Goal: Book appointment/travel/reservation

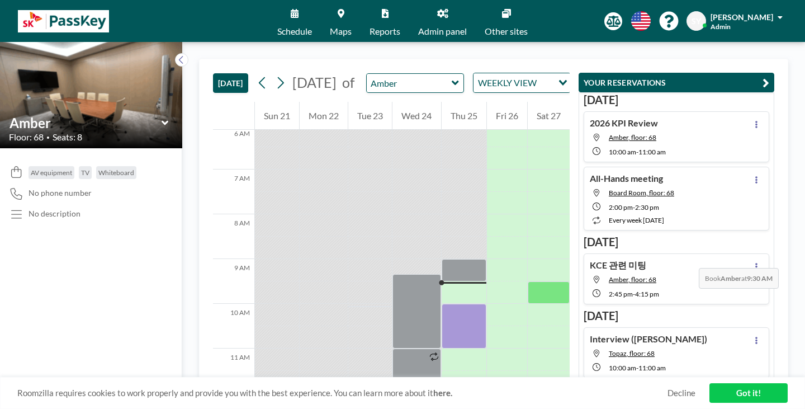
scroll to position [271, 0]
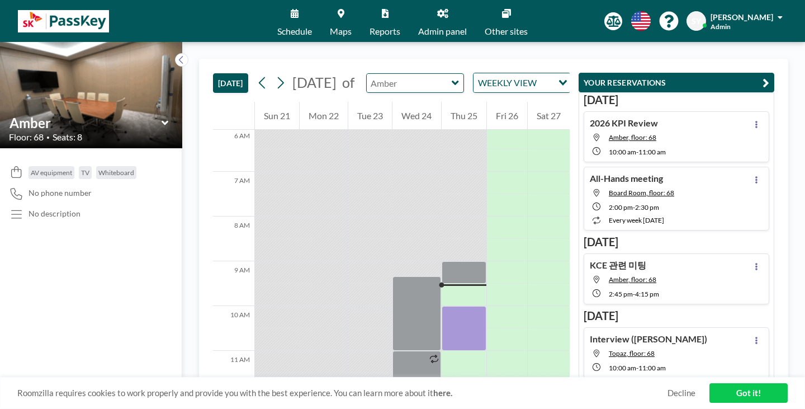
click at [393, 80] on input "text" at bounding box center [410, 83] width 86 height 18
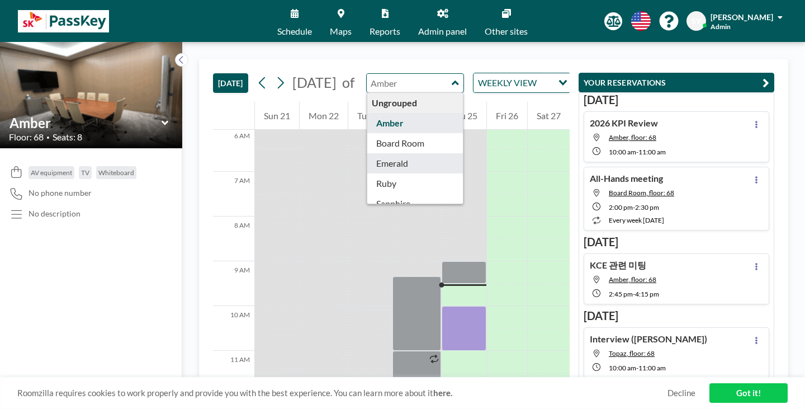
scroll to position [10, 0]
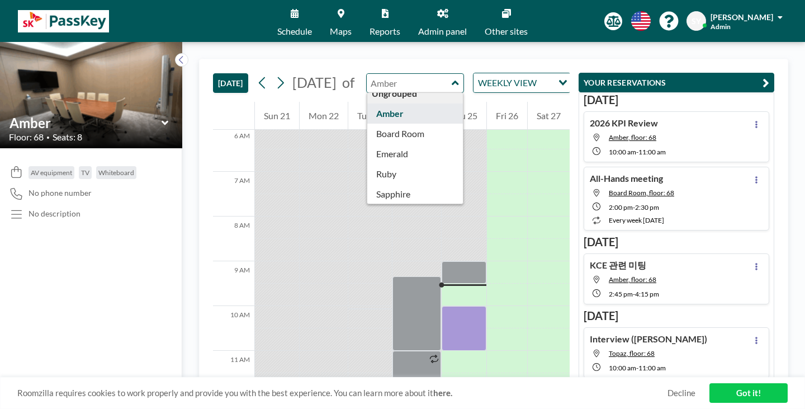
type input "Topaz"
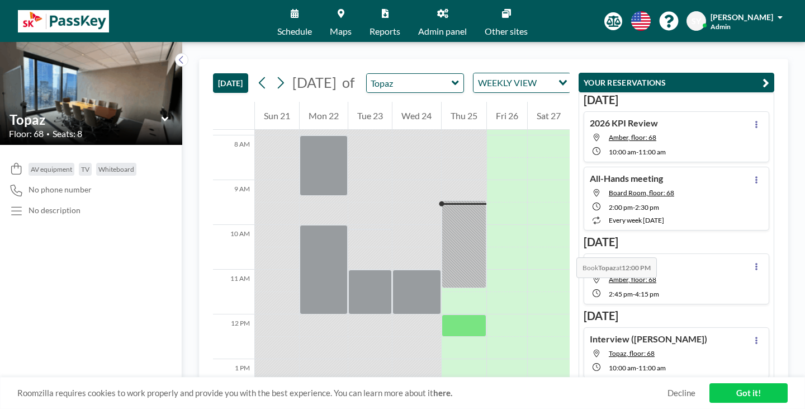
scroll to position [383, 0]
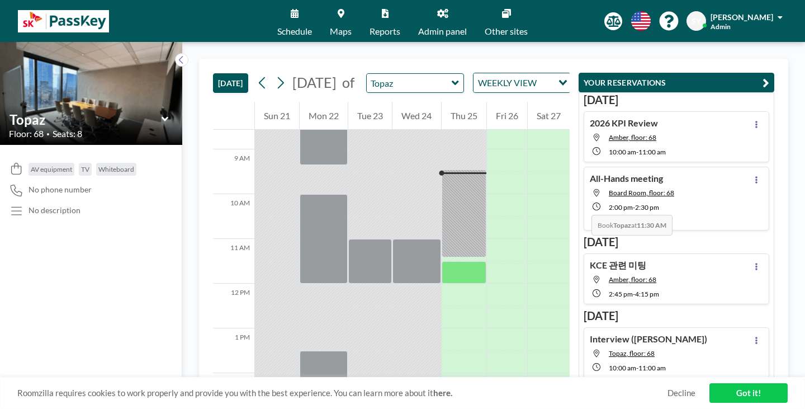
click at [470, 261] on div at bounding box center [464, 272] width 45 height 22
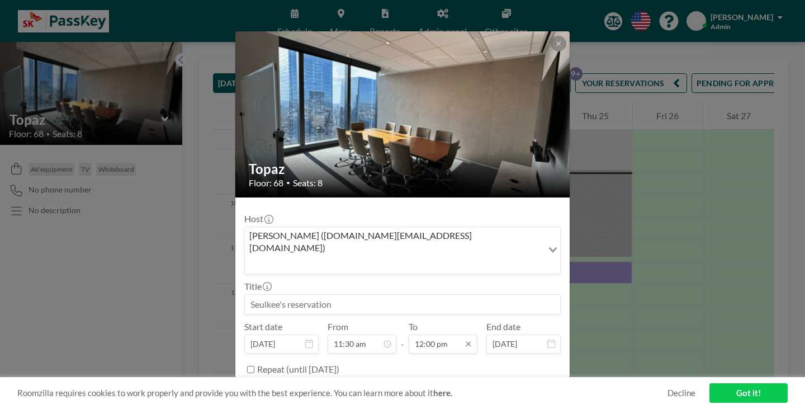
scroll to position [428, 0]
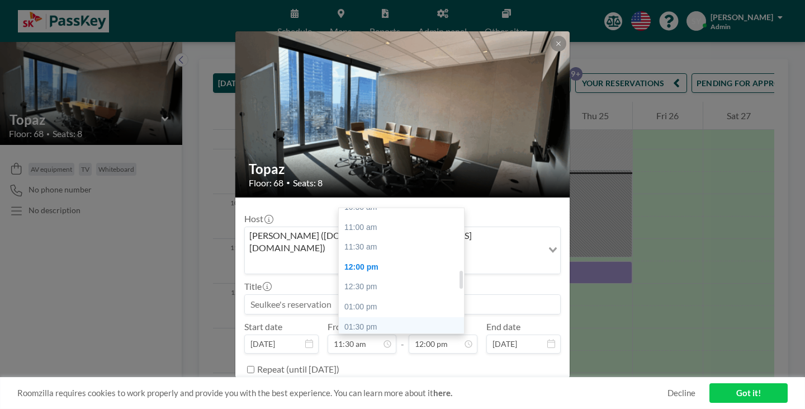
click at [388, 317] on div "01:30 pm" at bounding box center [404, 327] width 131 height 20
type input "01:30 pm"
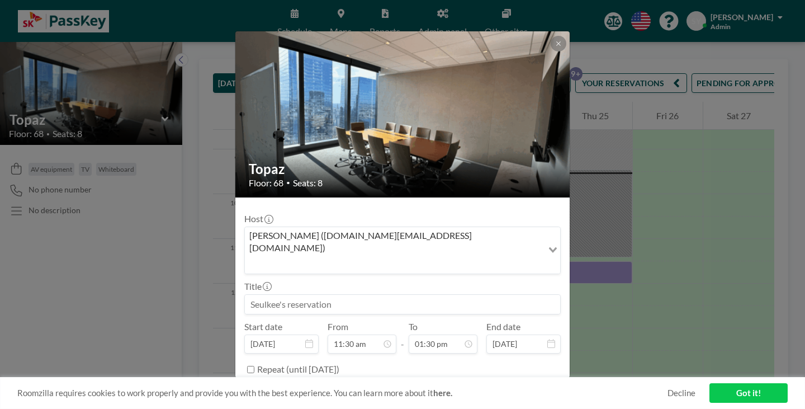
click at [368, 295] on input at bounding box center [402, 304] width 315 height 19
type input "d"
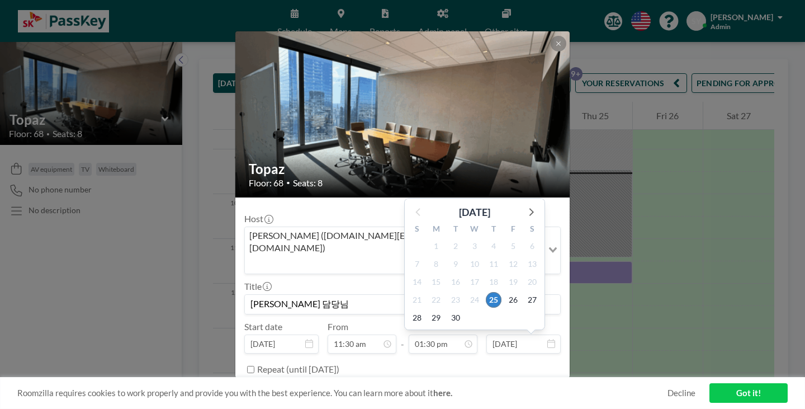
scroll to position [482, 0]
type input "[PERSON_NAME] 담당님"
click at [514, 388] on button "BOOK NOW" at bounding box center [532, 398] width 56 height 20
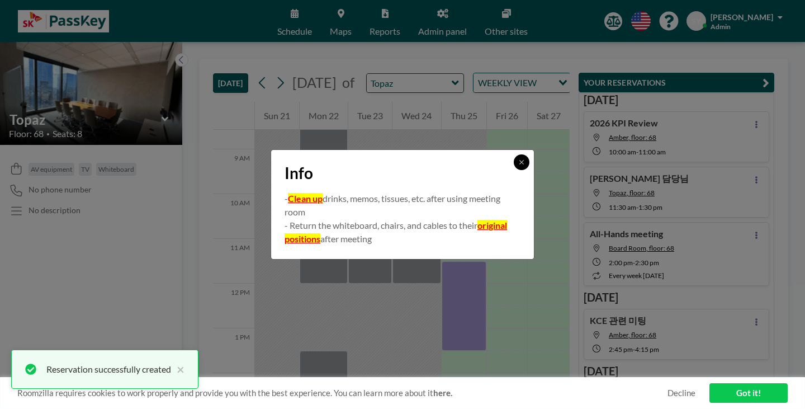
click at [518, 166] on icon at bounding box center [521, 162] width 7 height 7
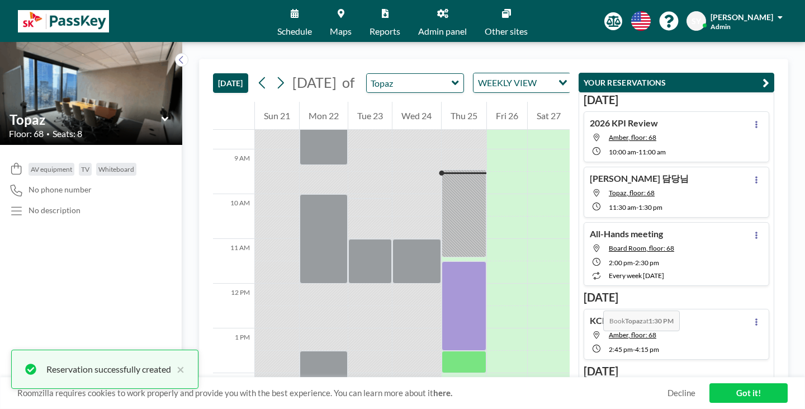
click at [479, 351] on div at bounding box center [464, 362] width 45 height 22
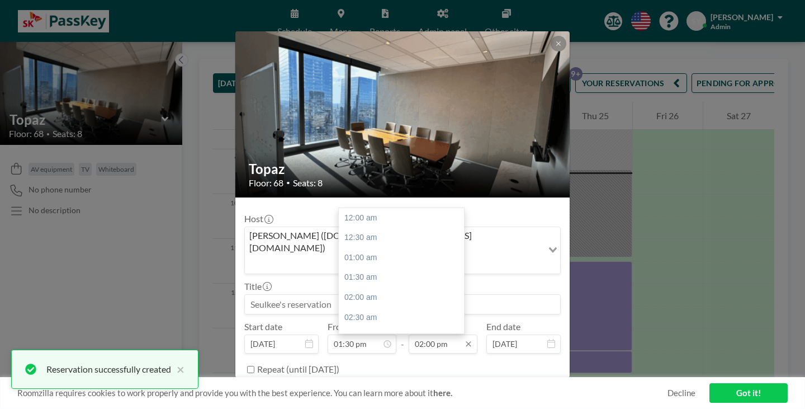
scroll to position [500, 0]
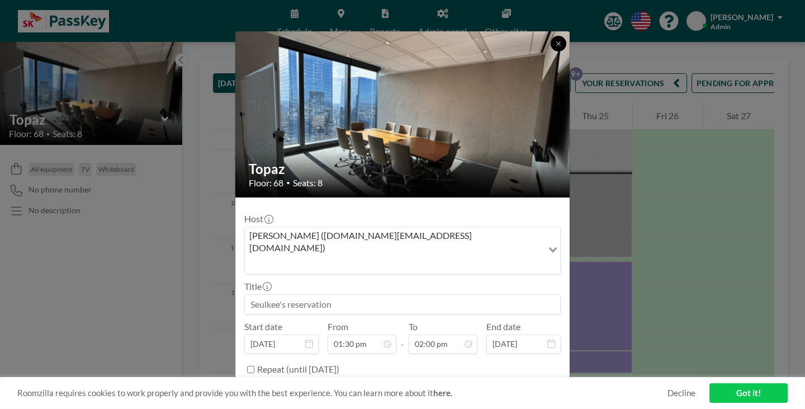
click at [551, 51] on button at bounding box center [559, 44] width 16 height 16
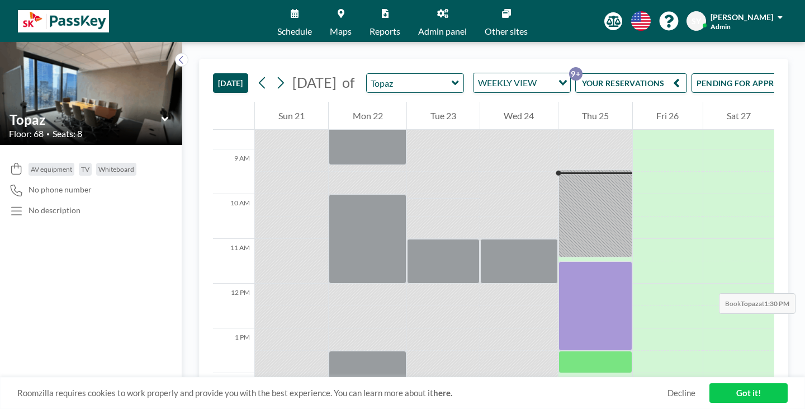
click at [573, 351] on div at bounding box center [596, 362] width 74 height 22
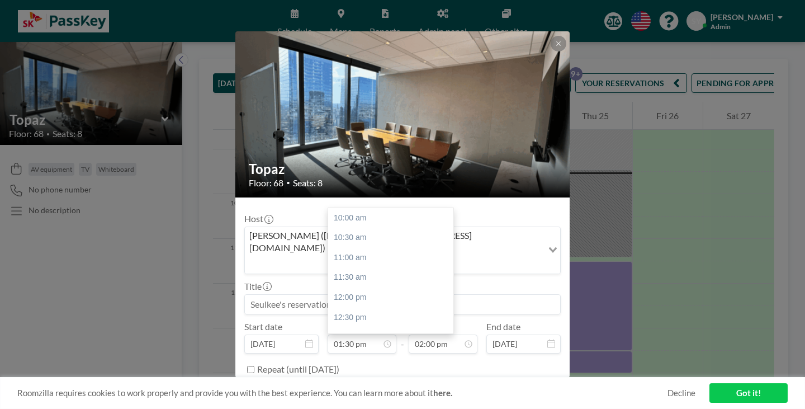
scroll to position [125, 0]
click at [439, 334] on input "02:00 pm" at bounding box center [443, 343] width 69 height 19
click at [396, 325] on div "03:30 pm" at bounding box center [404, 335] width 131 height 20
type input "03:30 pm"
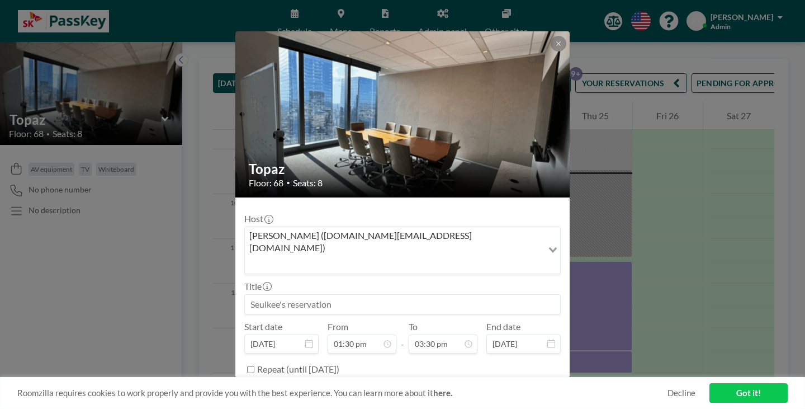
click at [389, 294] on div at bounding box center [402, 304] width 316 height 20
click at [396, 295] on input at bounding box center [402, 304] width 315 height 19
paste input "[PERSON_NAME] 담당님"
type input "[PERSON_NAME] 담당님"
click at [504, 388] on button "BOOK NOW" at bounding box center [532, 398] width 56 height 20
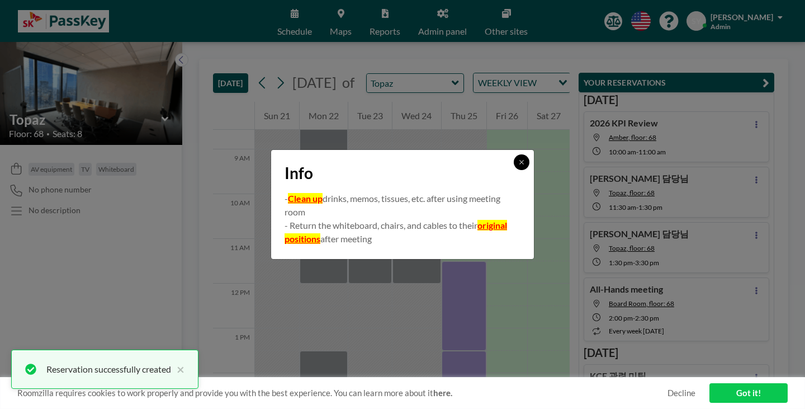
click at [514, 170] on button at bounding box center [522, 162] width 16 height 16
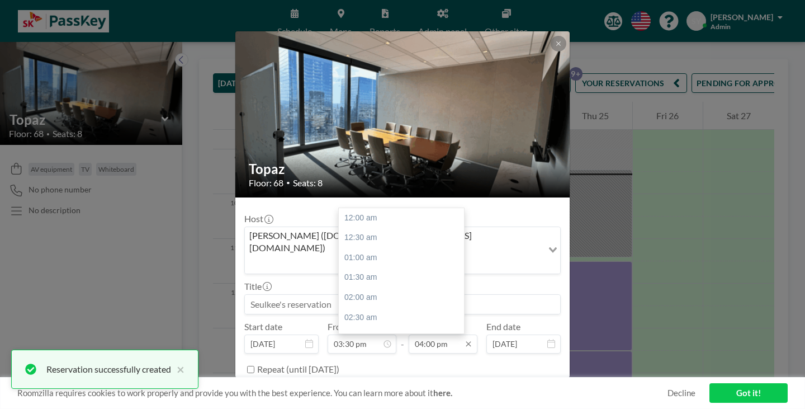
click at [435, 334] on input "04:00 pm" at bounding box center [443, 343] width 69 height 19
click at [410, 333] on div "05:30 pm" at bounding box center [404, 343] width 131 height 20
type input "05:30 pm"
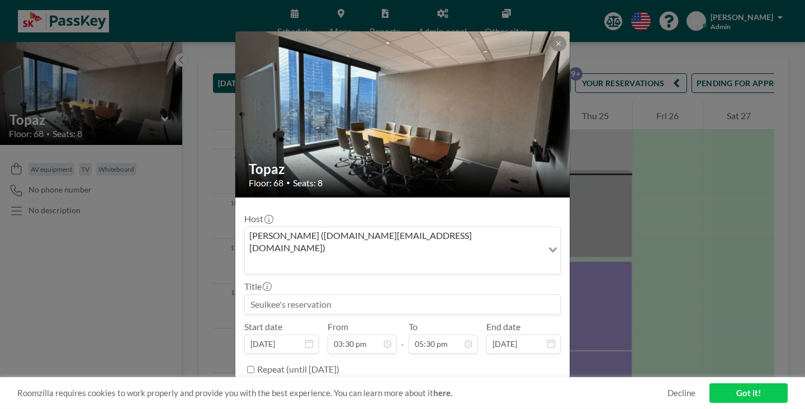
click at [403, 295] on input at bounding box center [402, 304] width 315 height 19
paste input "[PERSON_NAME] 담당님"
type input "[PERSON_NAME] 담당님"
click at [505, 388] on button "BOOK NOW" at bounding box center [532, 398] width 56 height 20
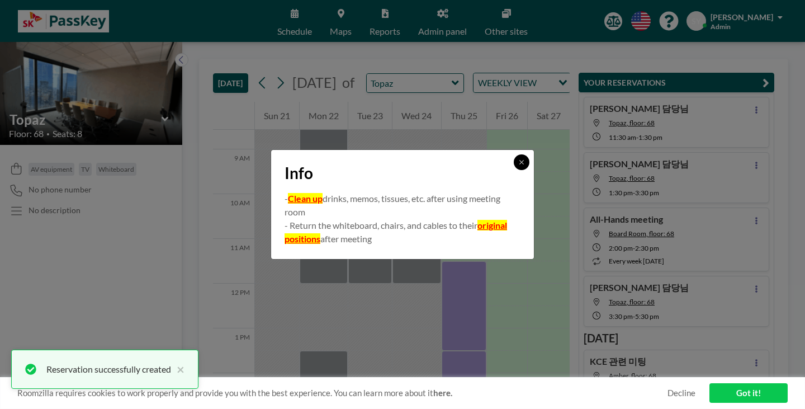
scroll to position [73, 0]
click at [514, 166] on button at bounding box center [522, 162] width 16 height 16
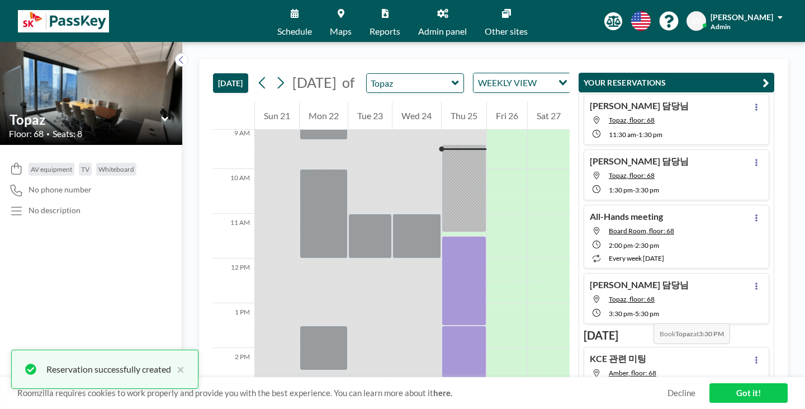
scroll to position [439, 0]
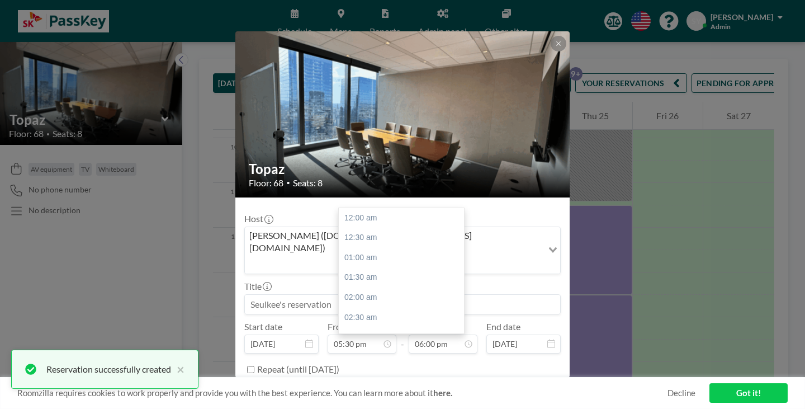
scroll to position [642, 0]
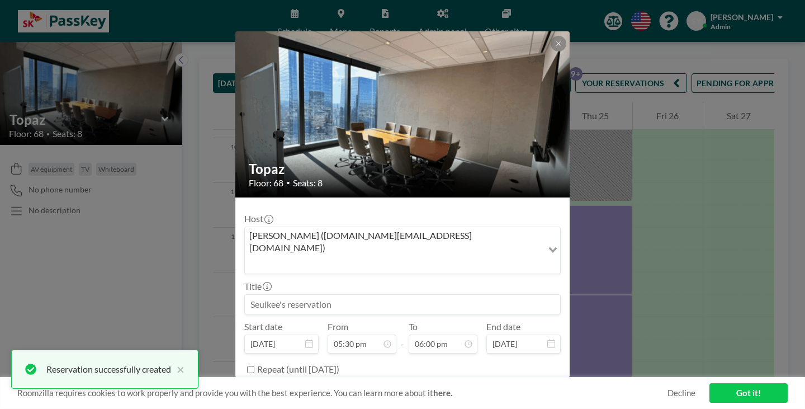
click at [424, 295] on input at bounding box center [402, 304] width 315 height 19
paste input "[PERSON_NAME] 담당님"
type input "[PERSON_NAME] 담당님"
click at [412, 334] on input "06:00 pm" at bounding box center [443, 343] width 69 height 19
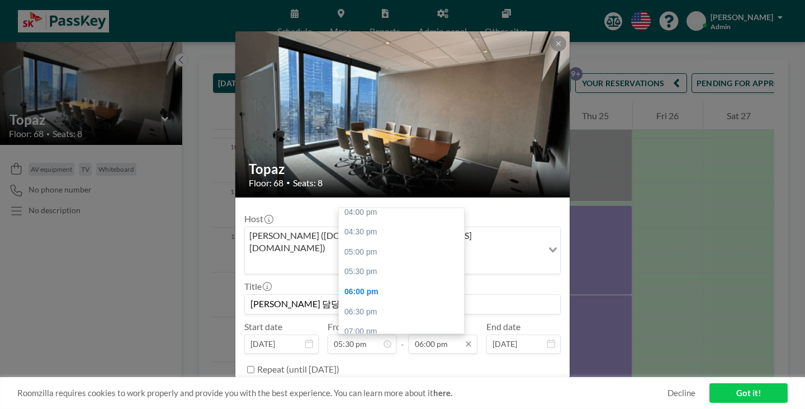
click at [429, 334] on input "06:00 pm" at bounding box center [443, 343] width 69 height 19
click at [402, 342] on div "07:30 pm" at bounding box center [404, 352] width 131 height 20
type input "07:30 pm"
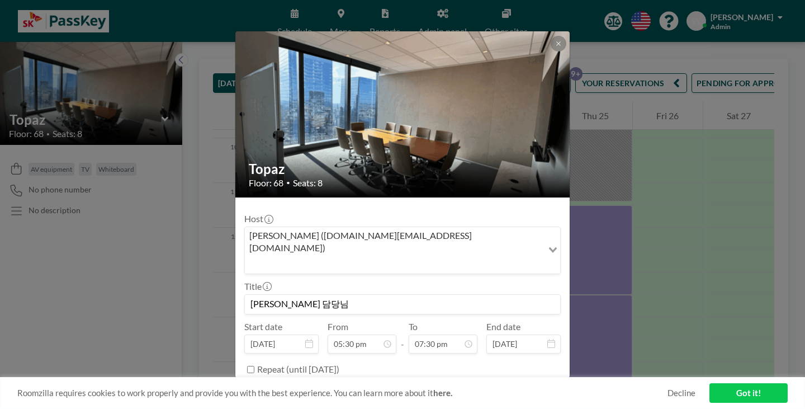
click at [514, 388] on button "BOOK NOW" at bounding box center [532, 398] width 56 height 20
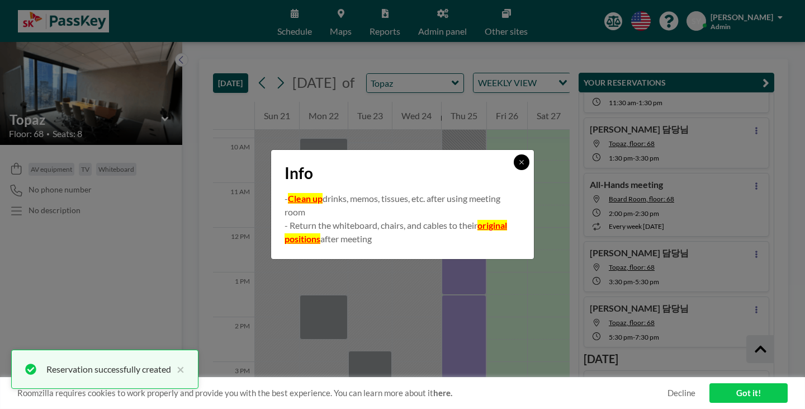
click at [518, 166] on icon at bounding box center [521, 162] width 7 height 7
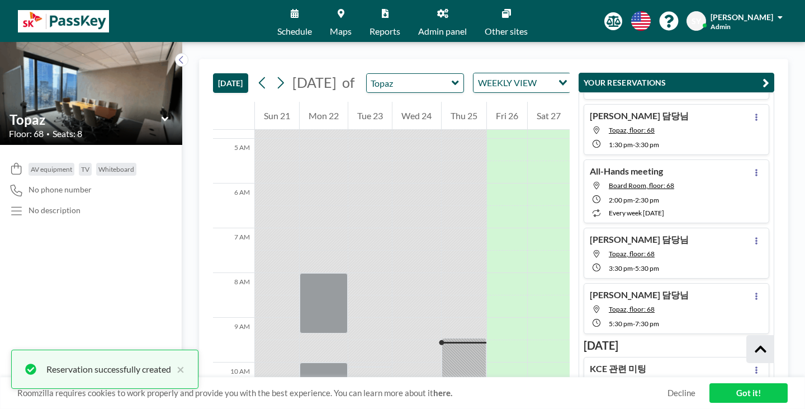
scroll to position [0, 0]
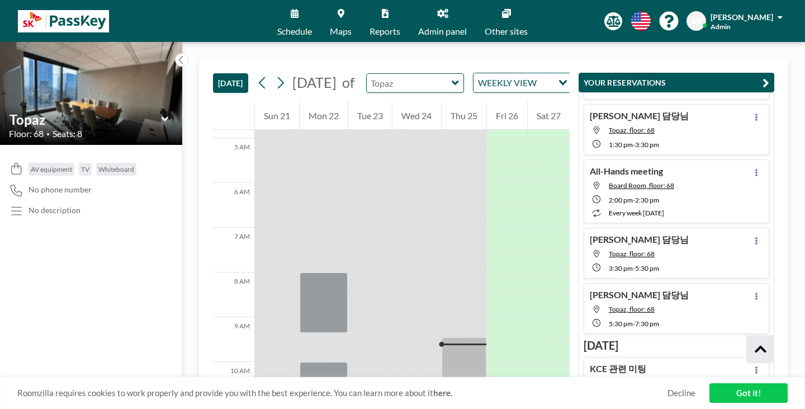
click at [401, 77] on input "text" at bounding box center [410, 83] width 86 height 18
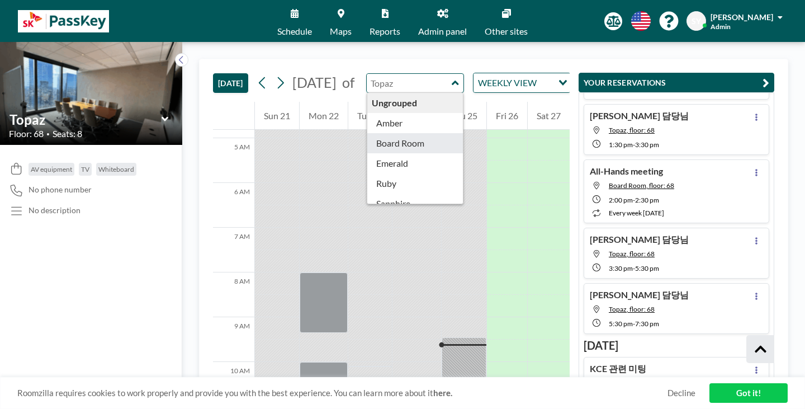
type input "Board Room"
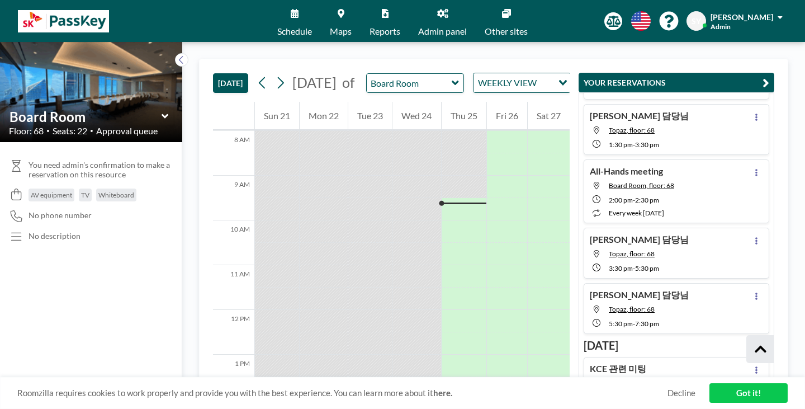
scroll to position [383, 0]
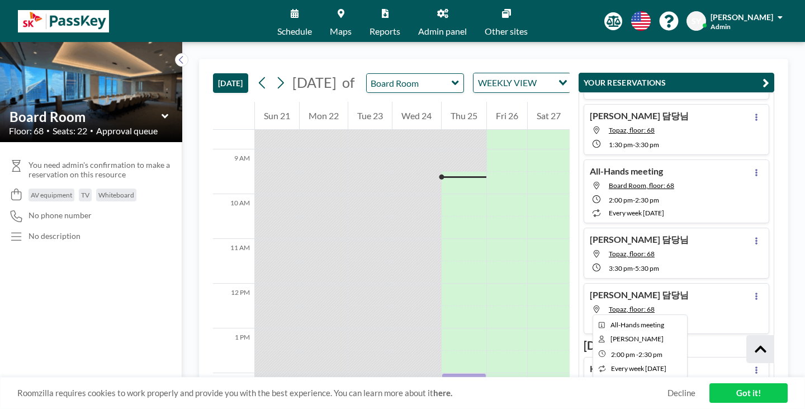
click at [470, 373] on div at bounding box center [464, 384] width 45 height 22
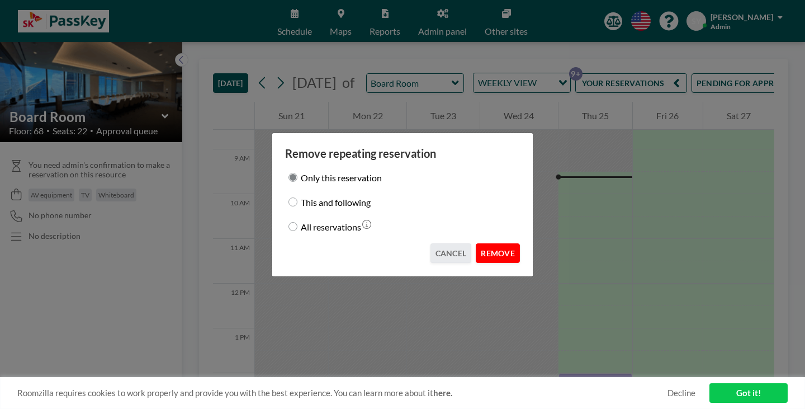
click at [477, 247] on button "REMOVE" at bounding box center [498, 253] width 44 height 20
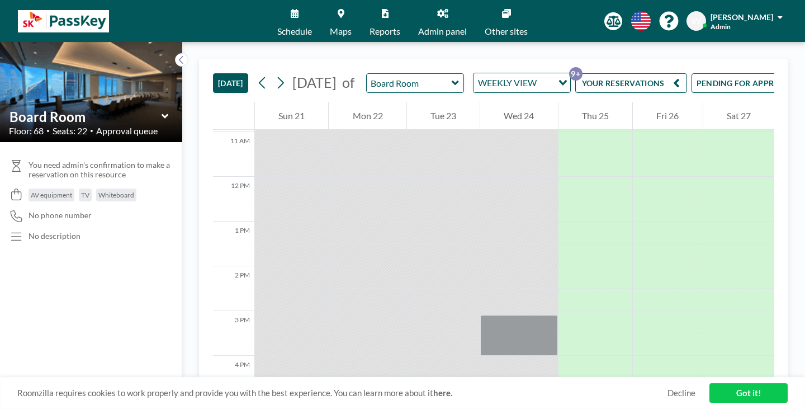
scroll to position [299, 0]
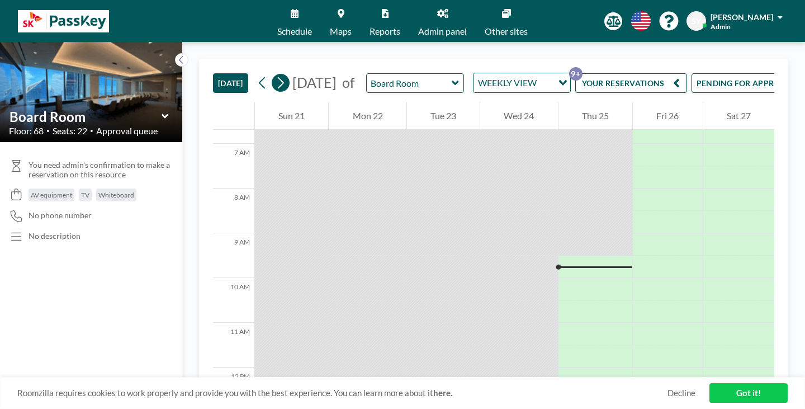
click at [275, 74] on icon at bounding box center [280, 82] width 11 height 17
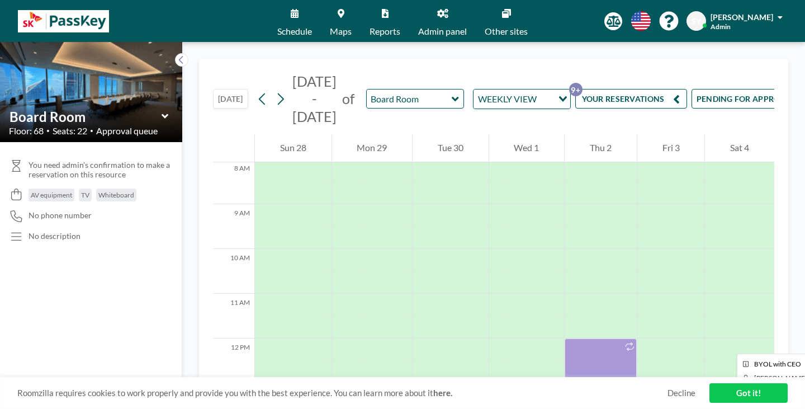
scroll to position [384, 0]
